Goal: Check status: Check status

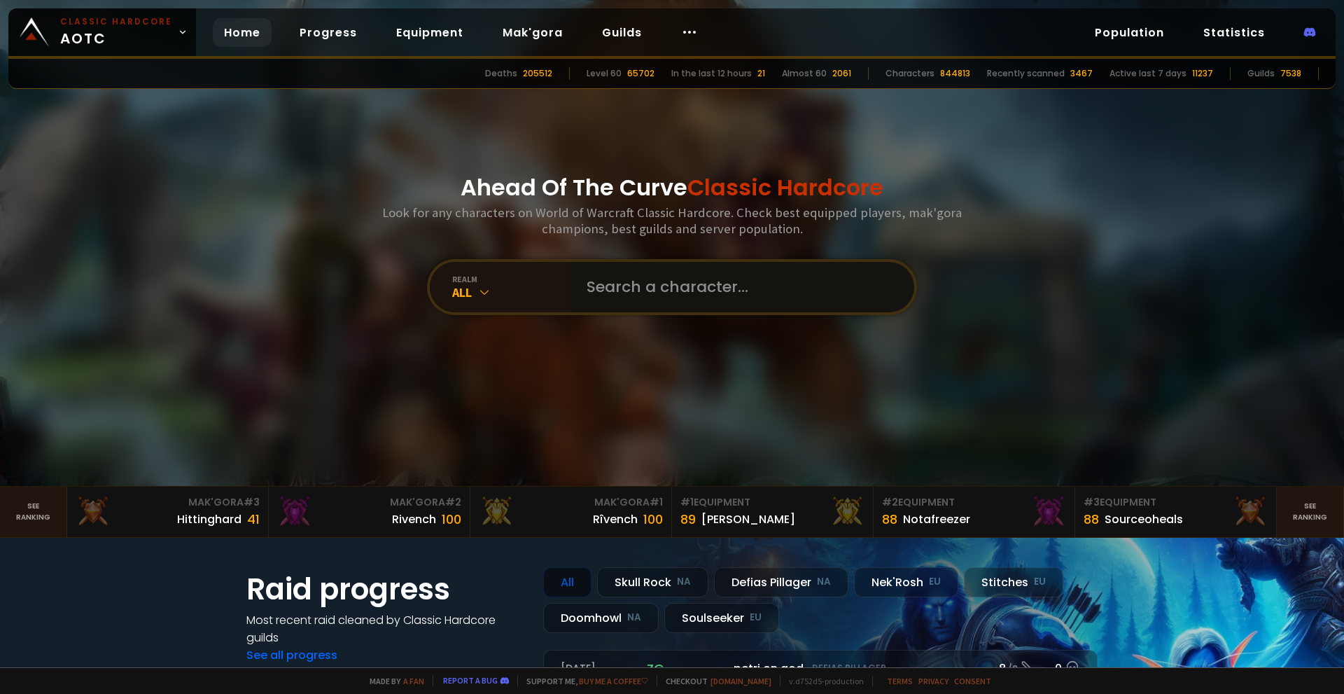
click at [655, 292] on input "text" at bounding box center [737, 287] width 319 height 50
click at [666, 286] on input "text" at bounding box center [737, 287] width 319 height 50
type input "N"
type input "Meisterlui"
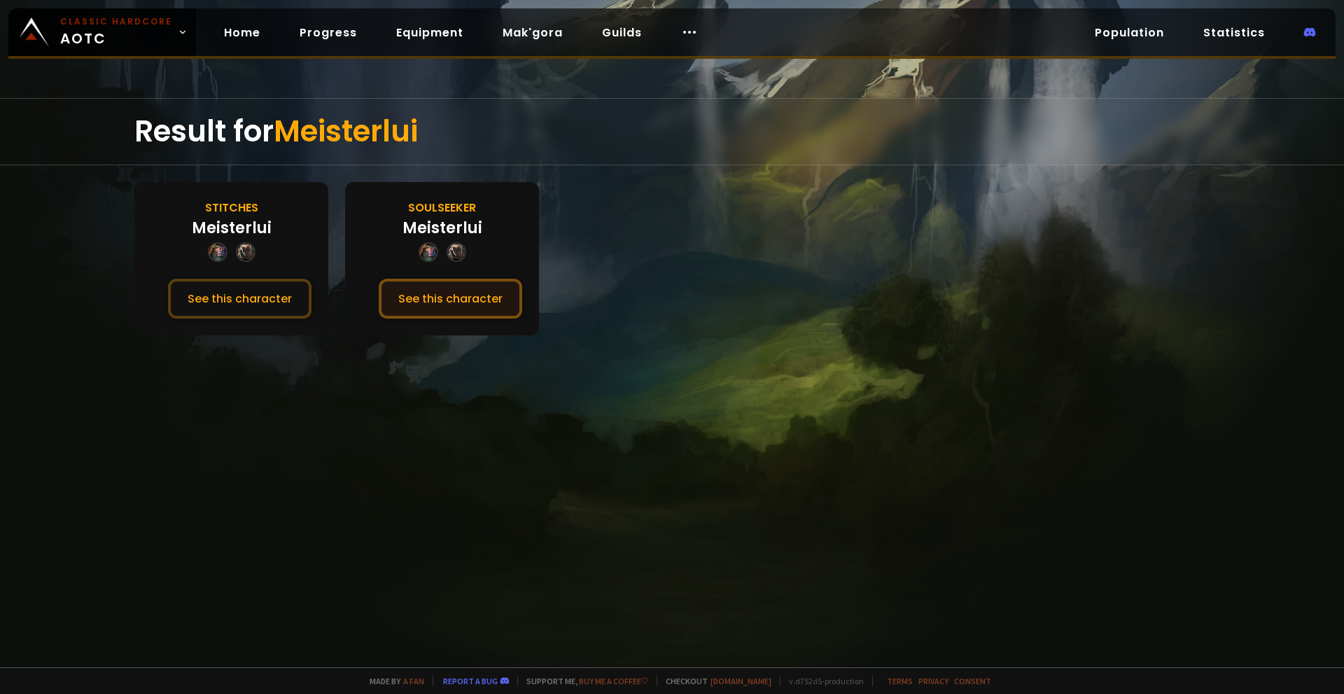
click at [466, 296] on button "See this character" at bounding box center [451, 299] width 144 height 40
